Goal: Information Seeking & Learning: Learn about a topic

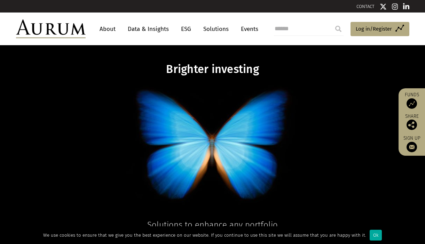
click at [156, 29] on link "Data & Insights" at bounding box center [148, 29] width 48 height 13
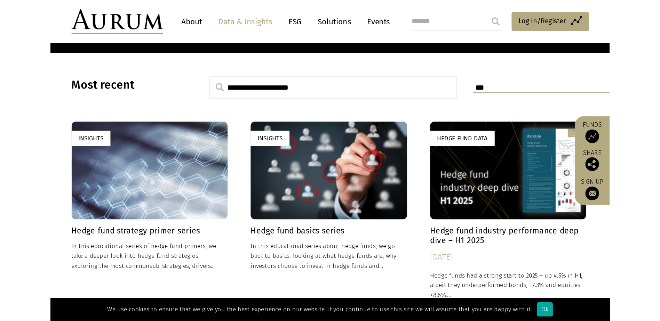
scroll to position [174, 0]
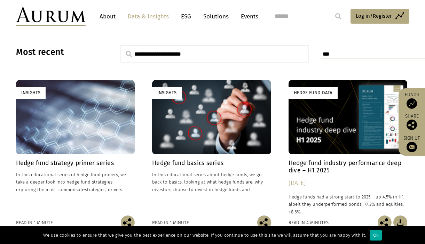
click at [315, 168] on h4 "Hedge fund industry performance deep dive – H1 2025" at bounding box center [347, 167] width 119 height 15
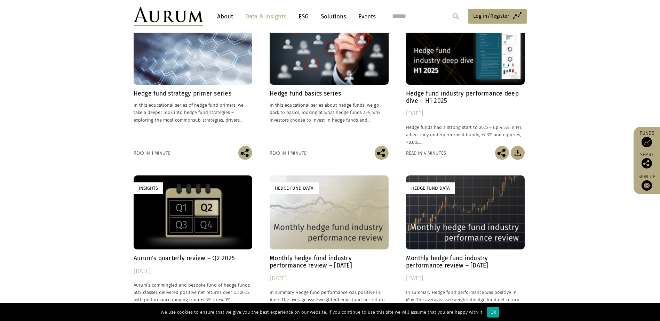
scroll to position [278, 0]
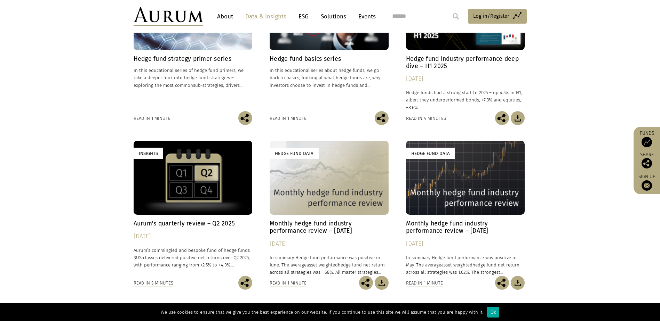
click at [170, 223] on h4 "Aurum’s quarterly review – Q2 2025" at bounding box center [193, 223] width 119 height 7
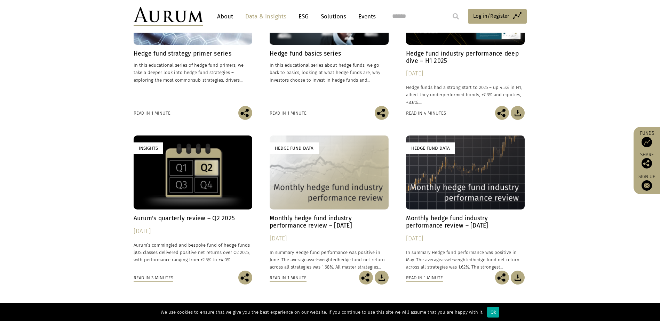
scroll to position [348, 0]
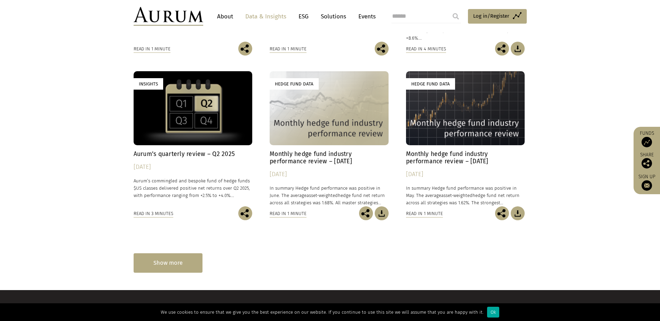
click at [184, 244] on div "Show more" at bounding box center [168, 262] width 69 height 19
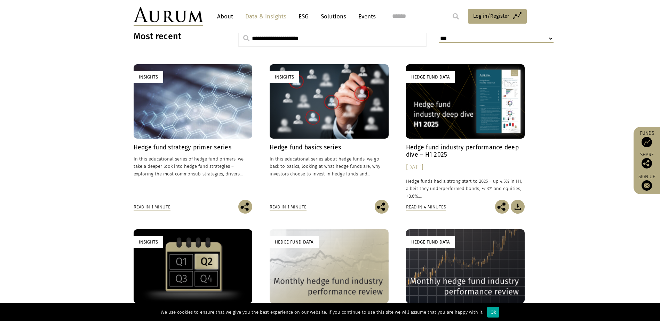
scroll to position [174, 0]
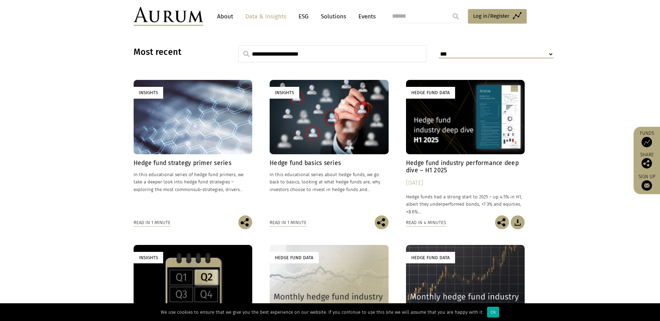
click at [424, 165] on h4 "Hedge fund industry performance deep dive – H1 2025" at bounding box center [465, 167] width 119 height 15
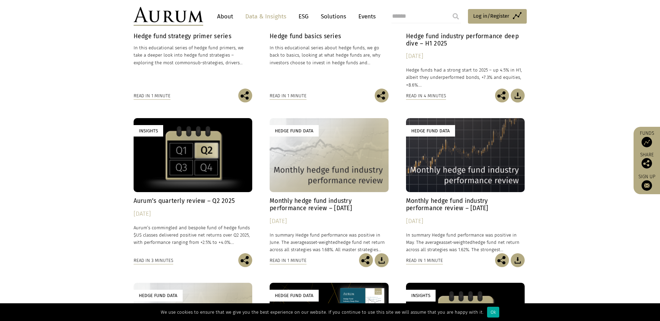
scroll to position [313, 0]
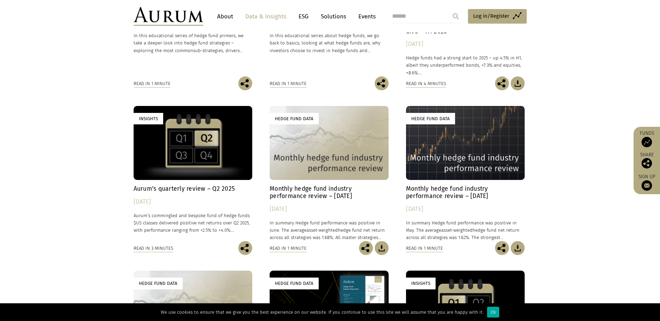
click at [158, 184] on link "Insights Aurum’s quarterly review – Q2 2025 25/07/2025 Aurum’s commingled and b…" at bounding box center [193, 173] width 119 height 135
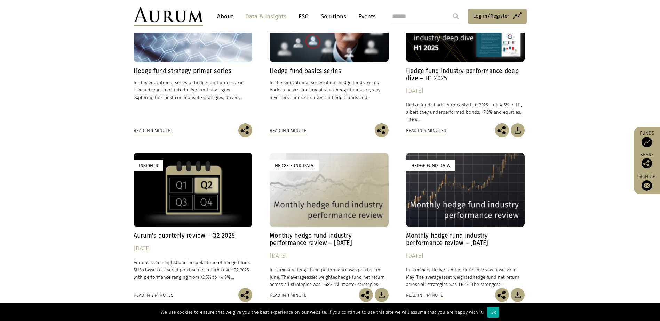
scroll to position [278, 0]
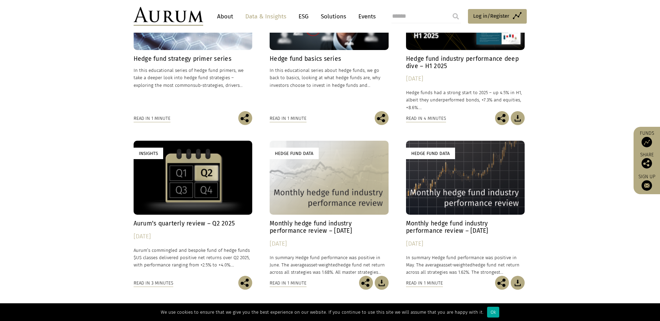
click at [338, 231] on h4 "Monthly hedge fund industry performance review – [DATE]" at bounding box center [328, 227] width 119 height 15
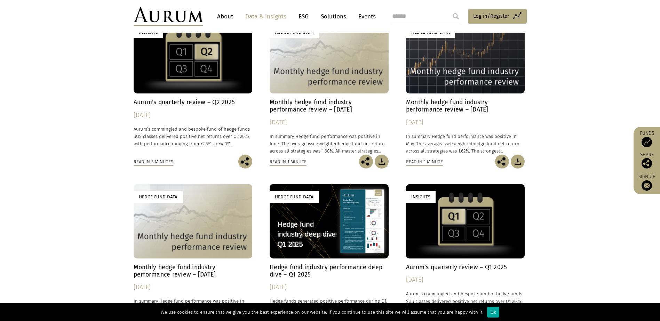
scroll to position [382, 0]
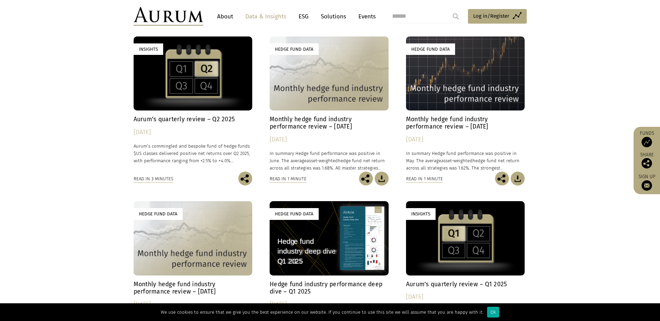
click at [424, 123] on h4 "Monthly hedge fund industry performance review – May 2025" at bounding box center [465, 123] width 119 height 15
click at [348, 128] on h4 "Monthly hedge fund industry performance review – June 2025" at bounding box center [328, 123] width 119 height 15
click at [295, 122] on h4 "Monthly hedge fund industry performance review – June 2025" at bounding box center [328, 123] width 119 height 15
click at [424, 126] on h4 "Monthly hedge fund industry performance review – [DATE]" at bounding box center [465, 123] width 119 height 15
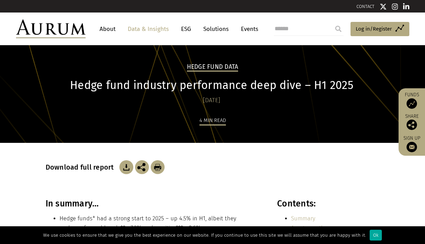
click at [121, 167] on img at bounding box center [126, 167] width 14 height 14
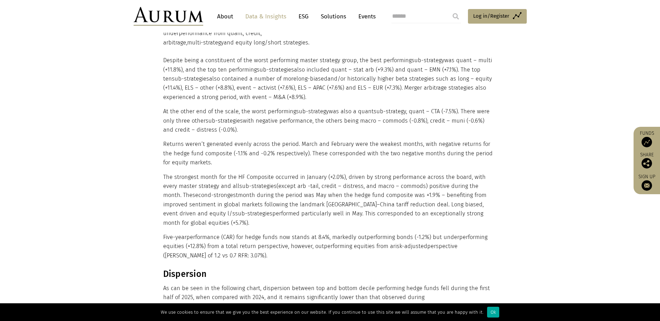
scroll to position [974, 0]
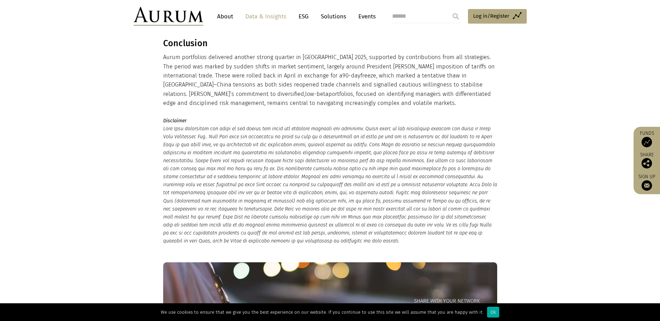
scroll to position [695, 0]
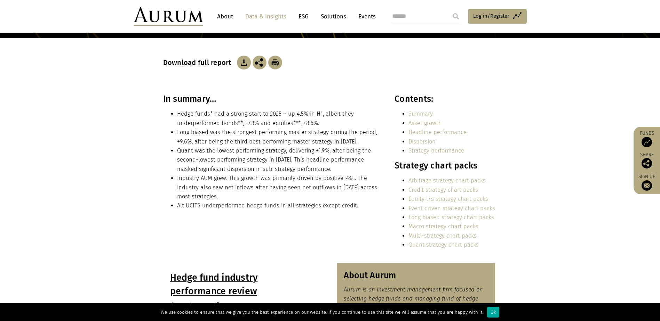
scroll to position [104, 0]
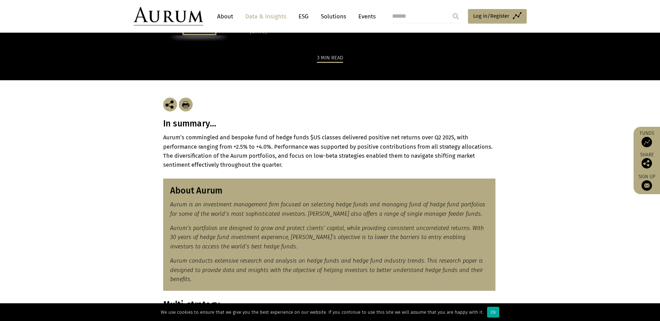
scroll to position [70, 0]
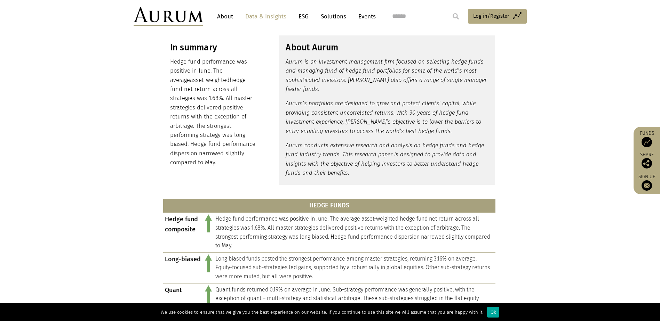
scroll to position [243, 0]
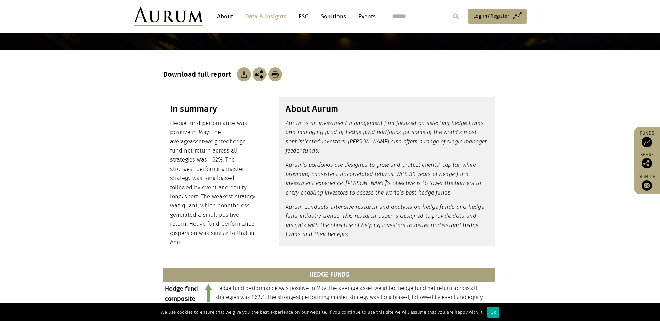
scroll to position [104, 0]
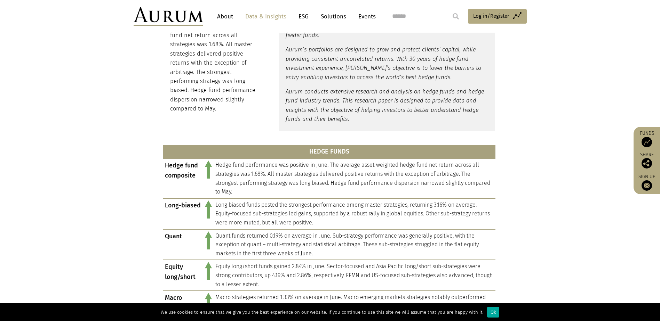
scroll to position [209, 0]
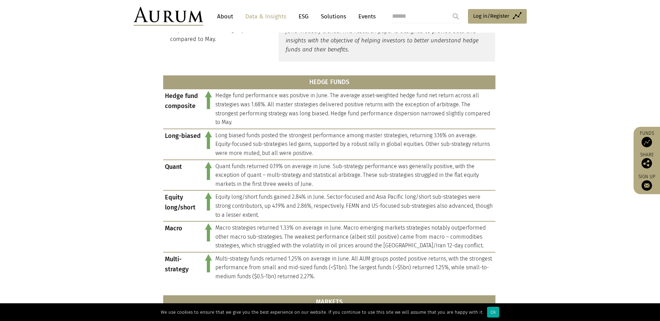
scroll to position [278, 0]
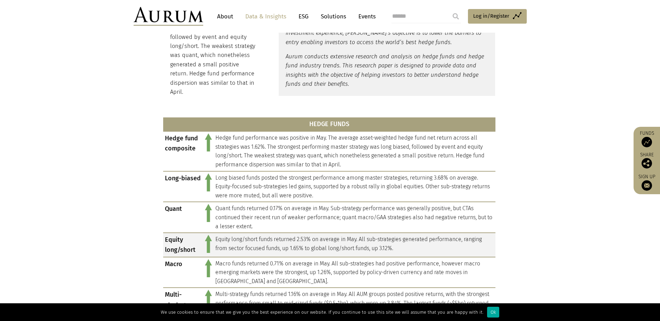
scroll to position [278, 0]
